Goal: Task Accomplishment & Management: Manage account settings

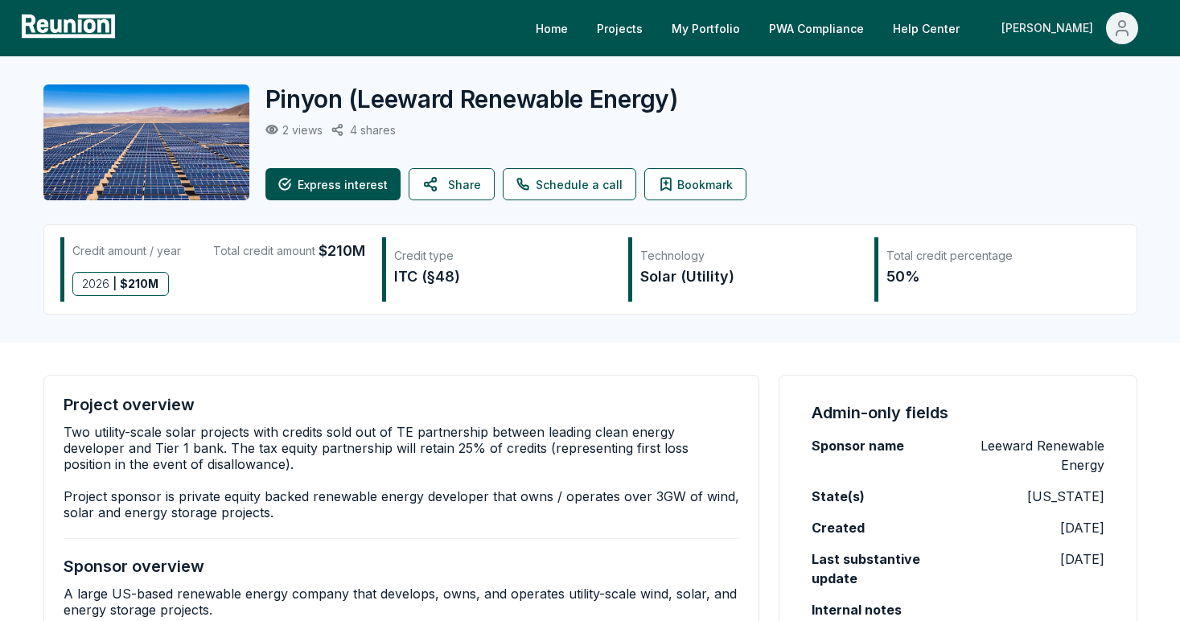
click at [1118, 29] on icon "Main" at bounding box center [1121, 27] width 19 height 19
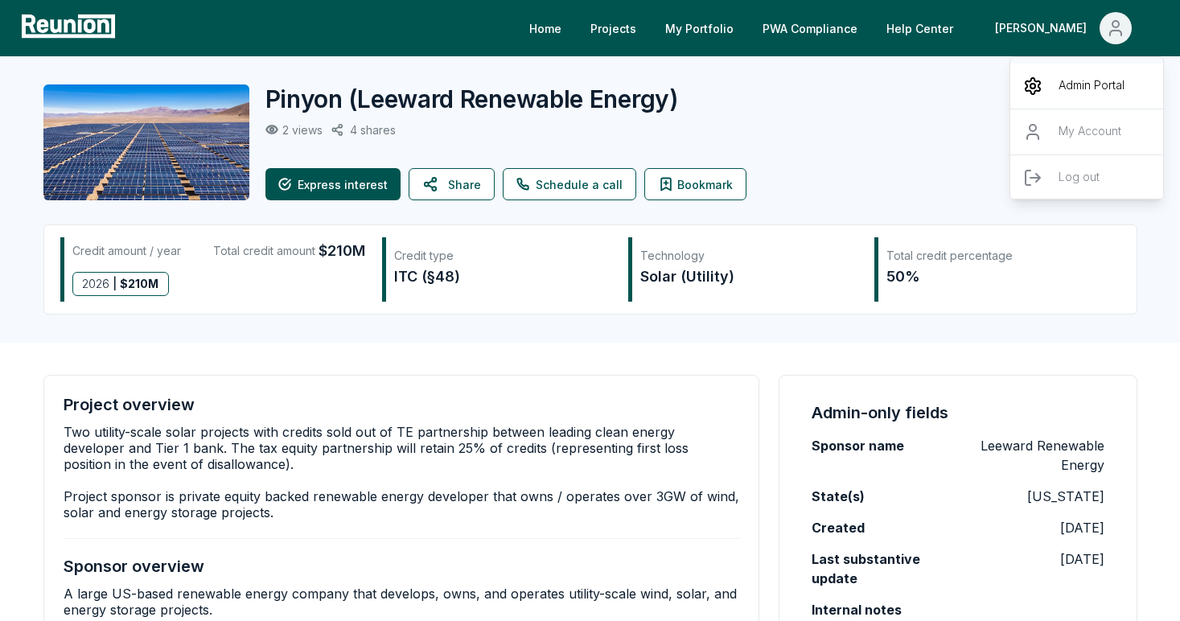
click at [1068, 90] on p "Admin Portal" at bounding box center [1091, 85] width 66 height 19
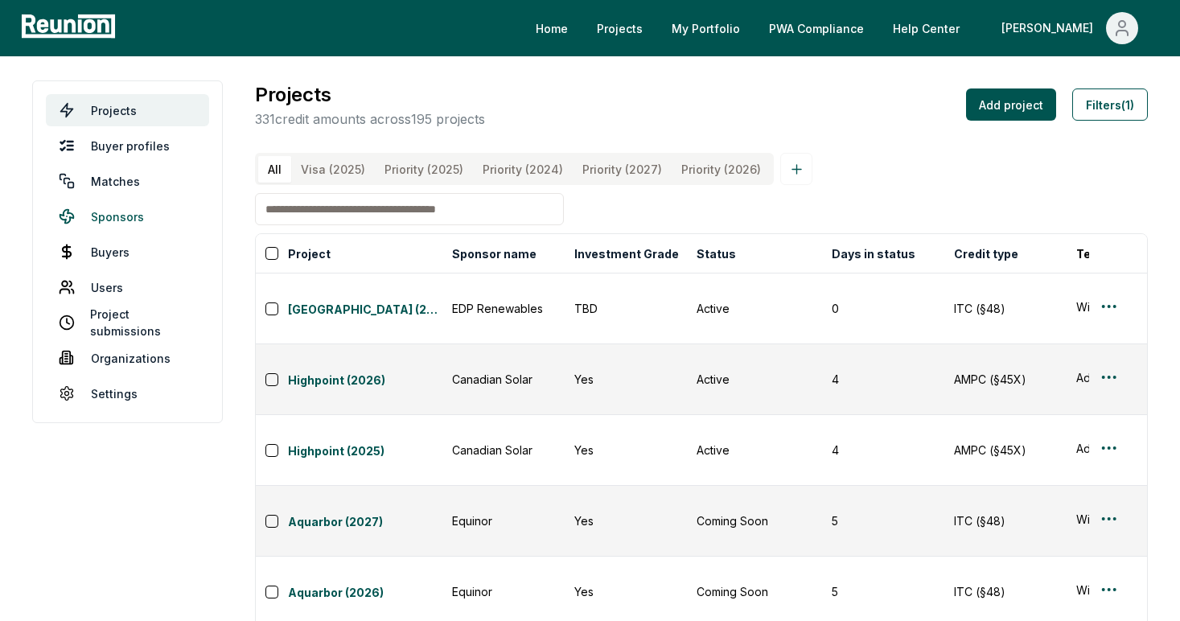
click at [117, 217] on link "Sponsors" at bounding box center [127, 216] width 163 height 32
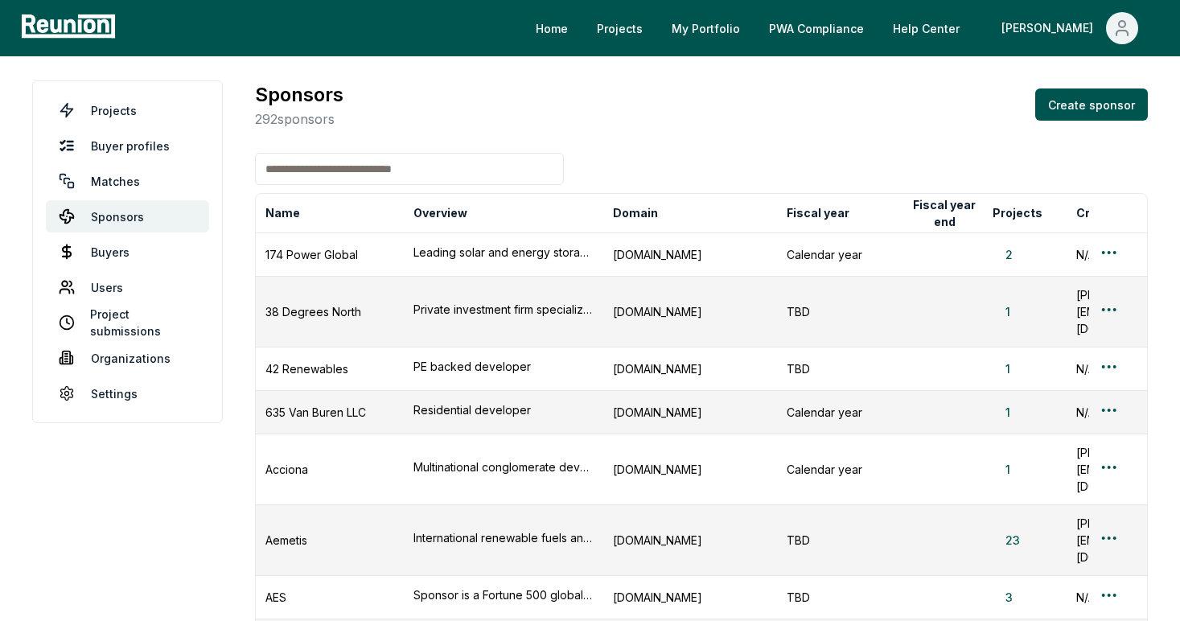
click at [352, 170] on input at bounding box center [409, 169] width 309 height 32
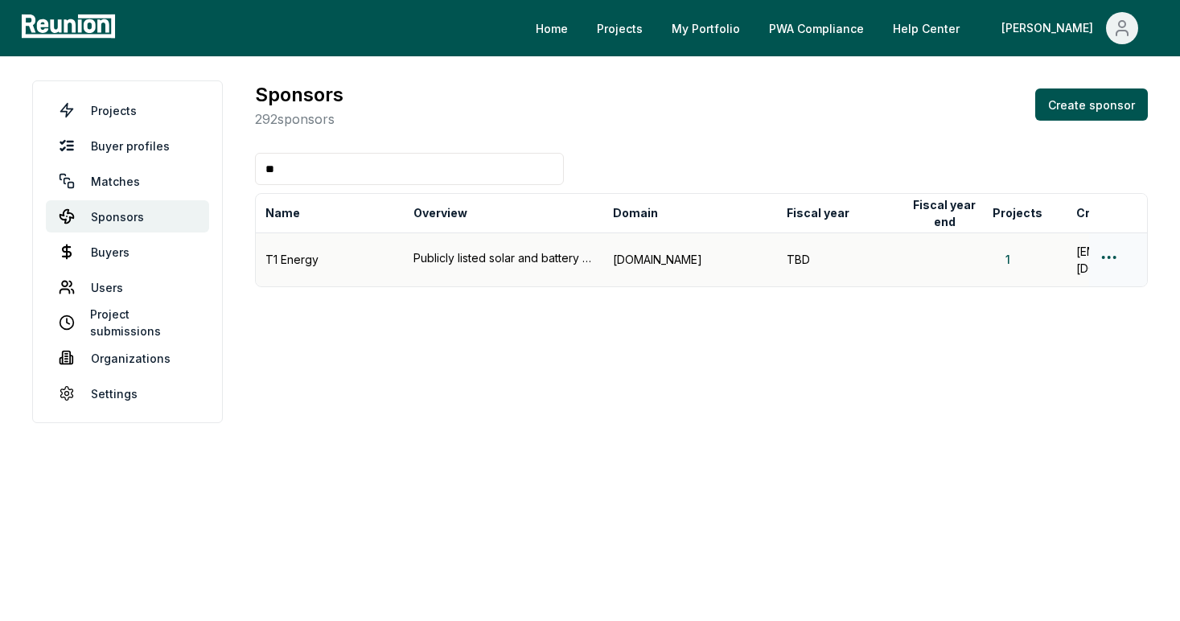
type input "**"
click at [1112, 255] on html "Please visit us on your desktop We're working on making our marketplace mobile-…" at bounding box center [590, 310] width 1180 height 621
click at [449, 296] on html "Please visit us on your desktop We're working on making our marketplace mobile-…" at bounding box center [590, 310] width 1180 height 621
click at [1011, 257] on button "1" at bounding box center [1007, 259] width 31 height 17
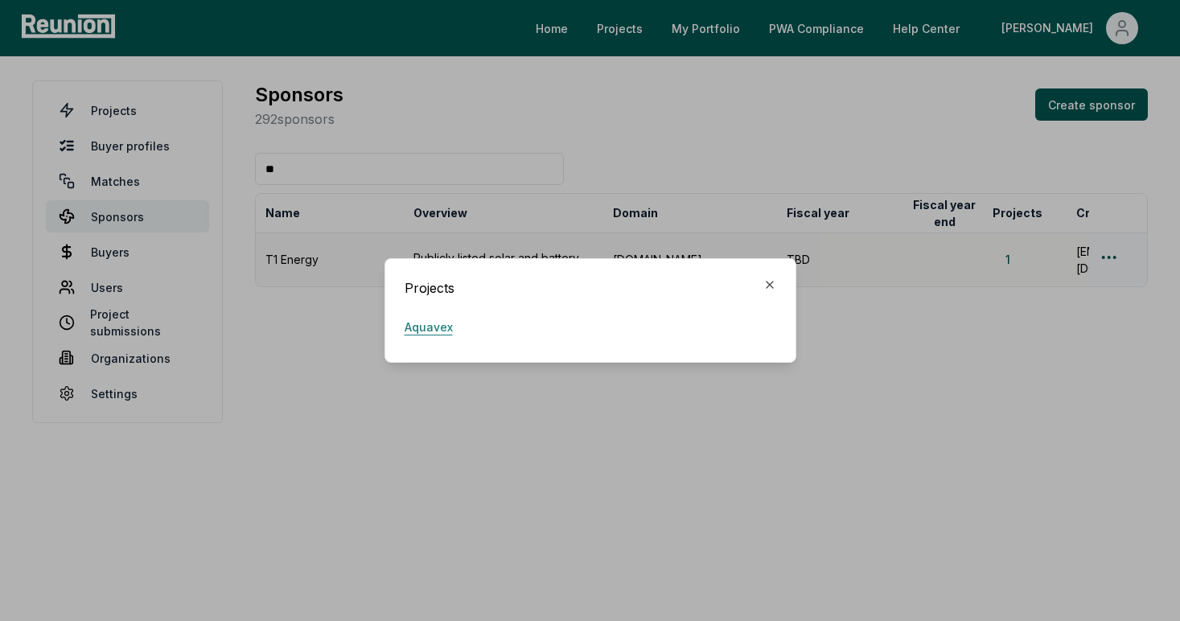
click at [433, 332] on link "Aquavex" at bounding box center [428, 326] width 48 height 32
